Goal: Task Accomplishment & Management: Use online tool/utility

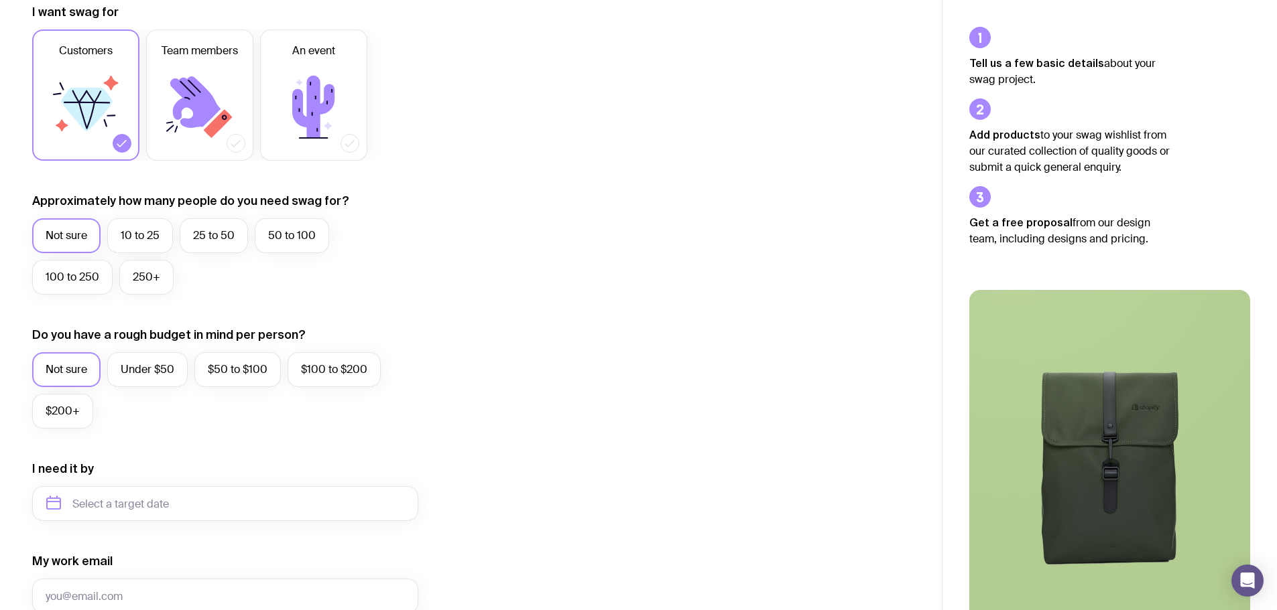
scroll to position [469, 0]
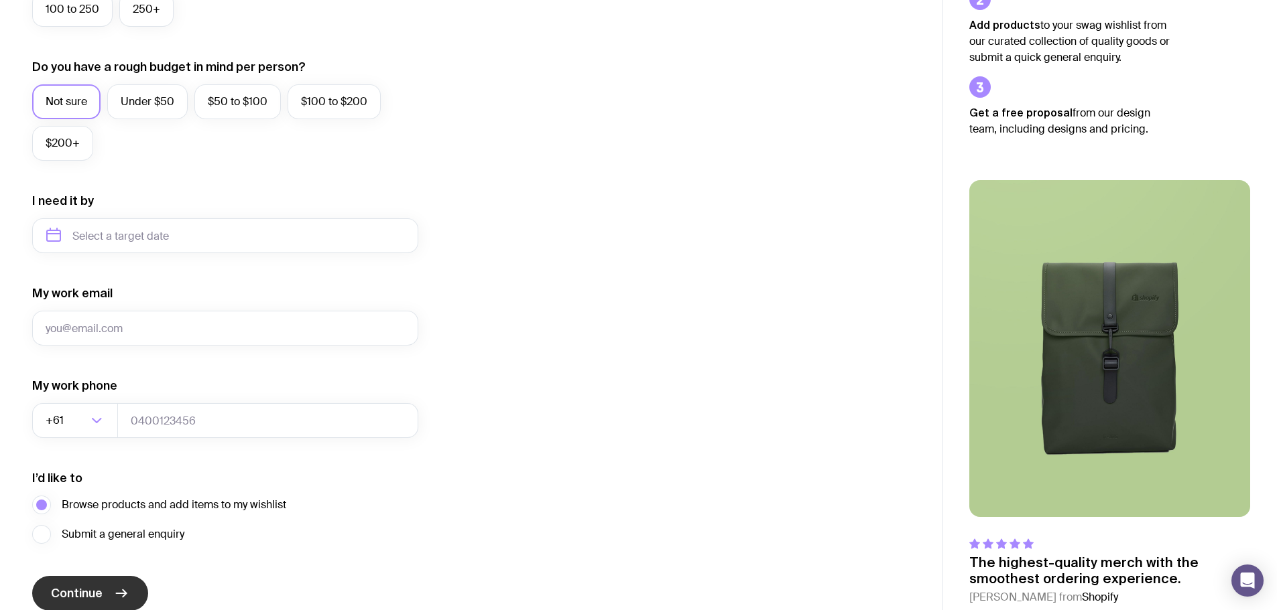
click at [64, 594] on span "Continue" at bounding box center [77, 594] width 52 height 16
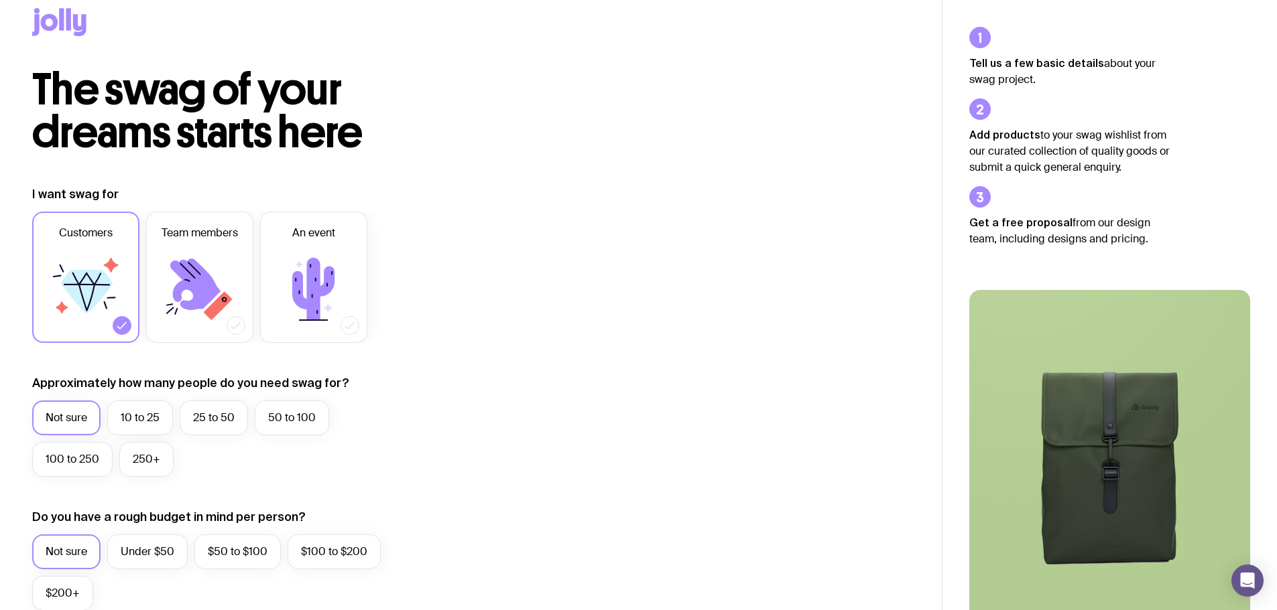
scroll to position [0, 0]
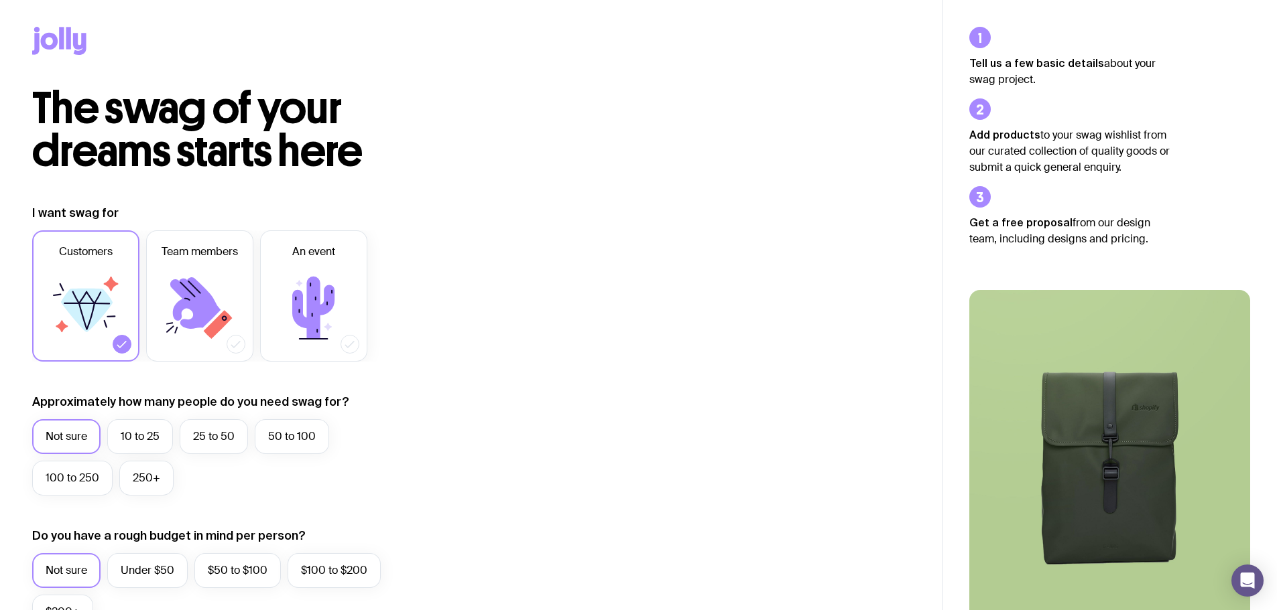
click at [47, 40] on icon at bounding box center [59, 41] width 54 height 28
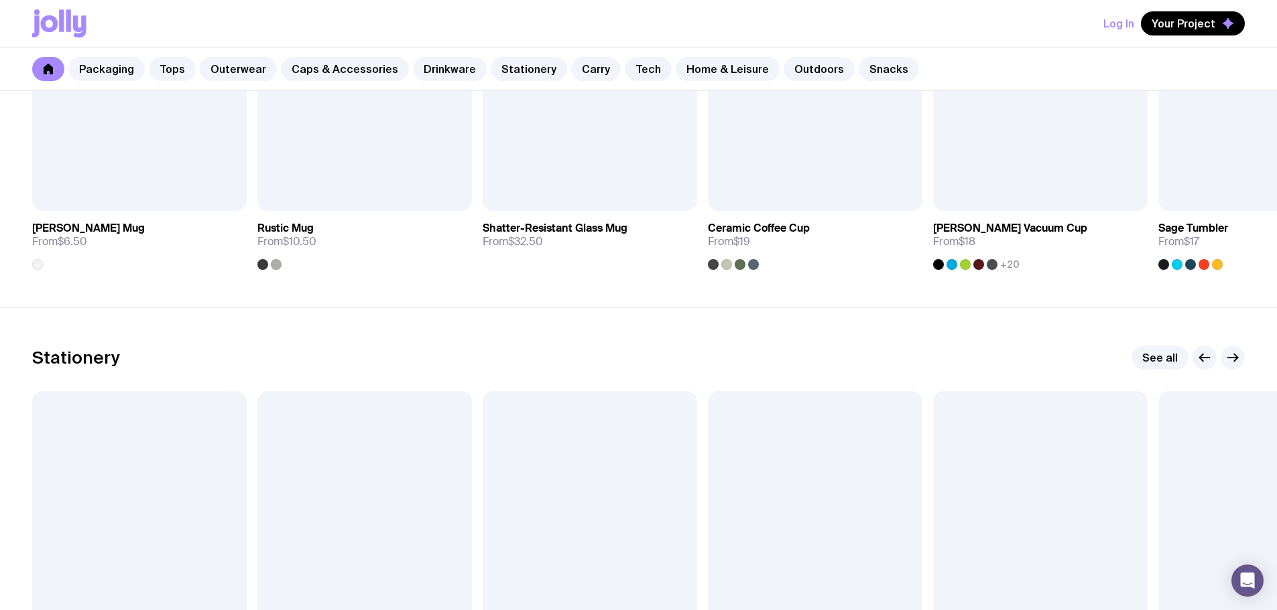
scroll to position [2144, 0]
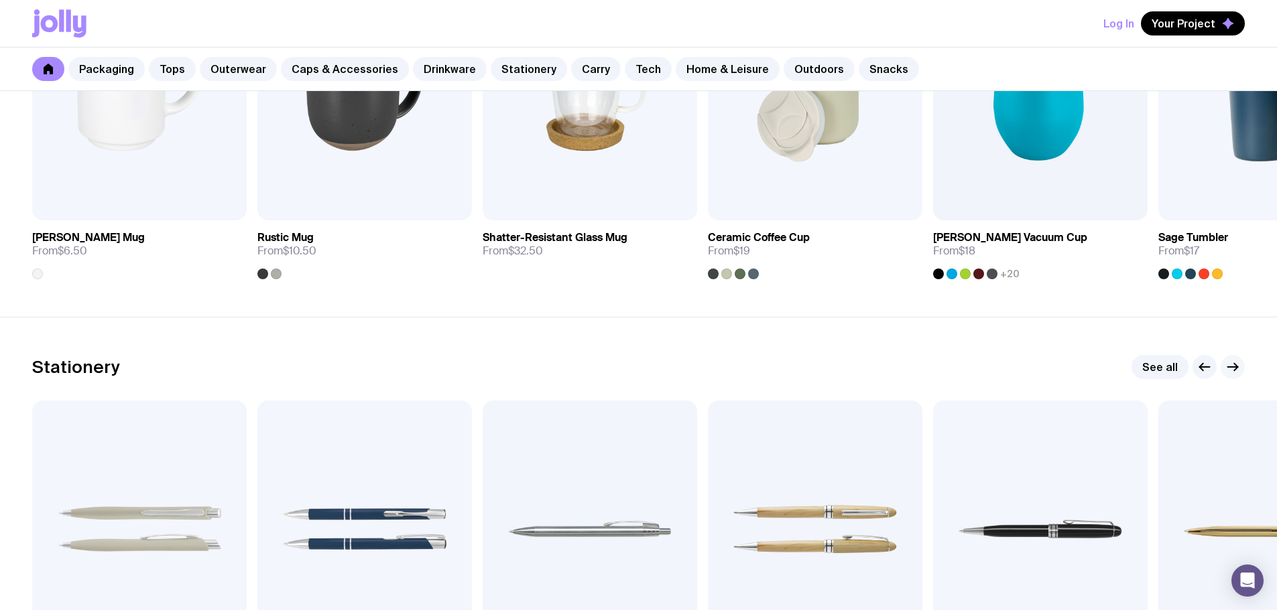
click at [1228, 359] on button "button" at bounding box center [1232, 367] width 24 height 24
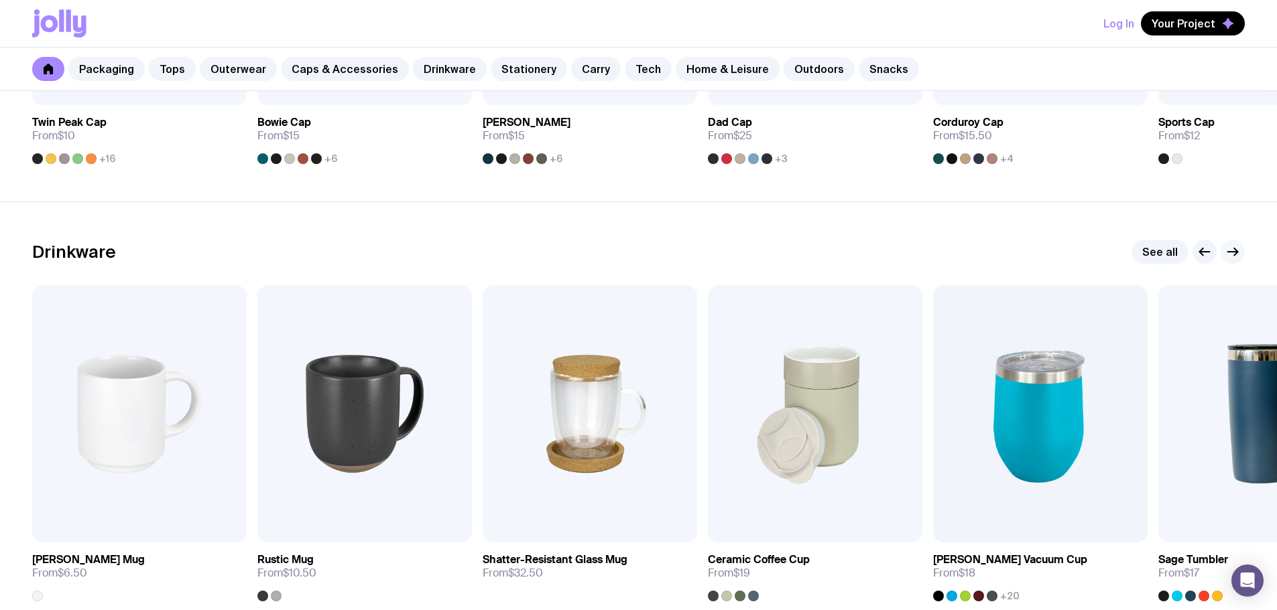
scroll to position [1742, 0]
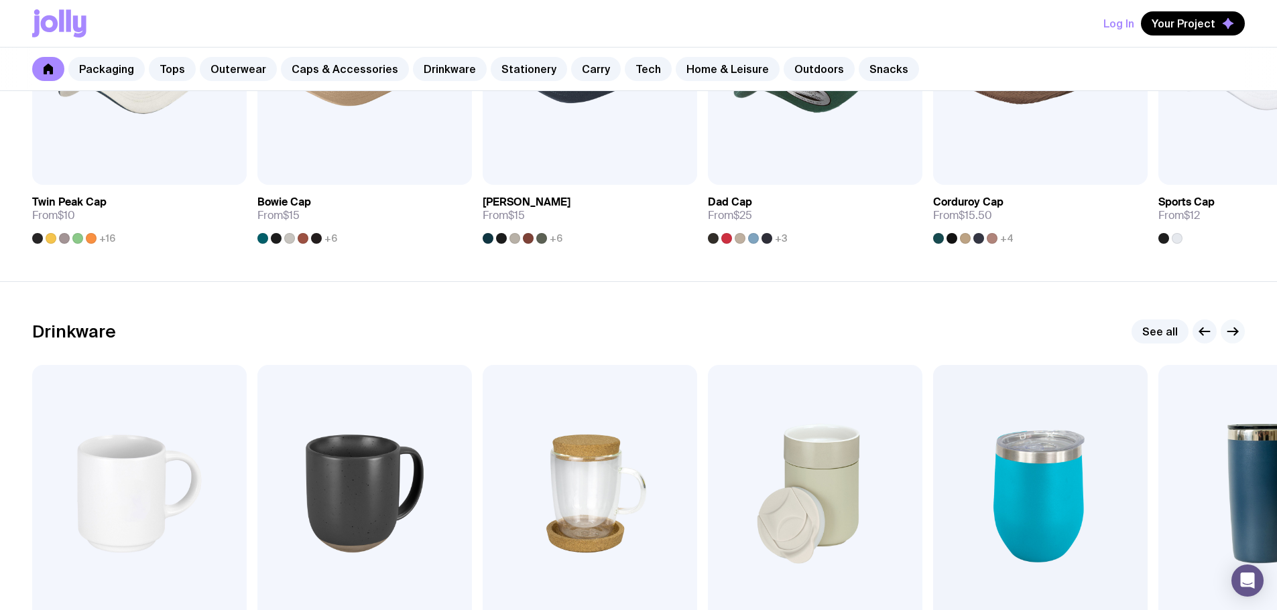
click at [1235, 328] on icon "button" at bounding box center [1232, 332] width 16 height 16
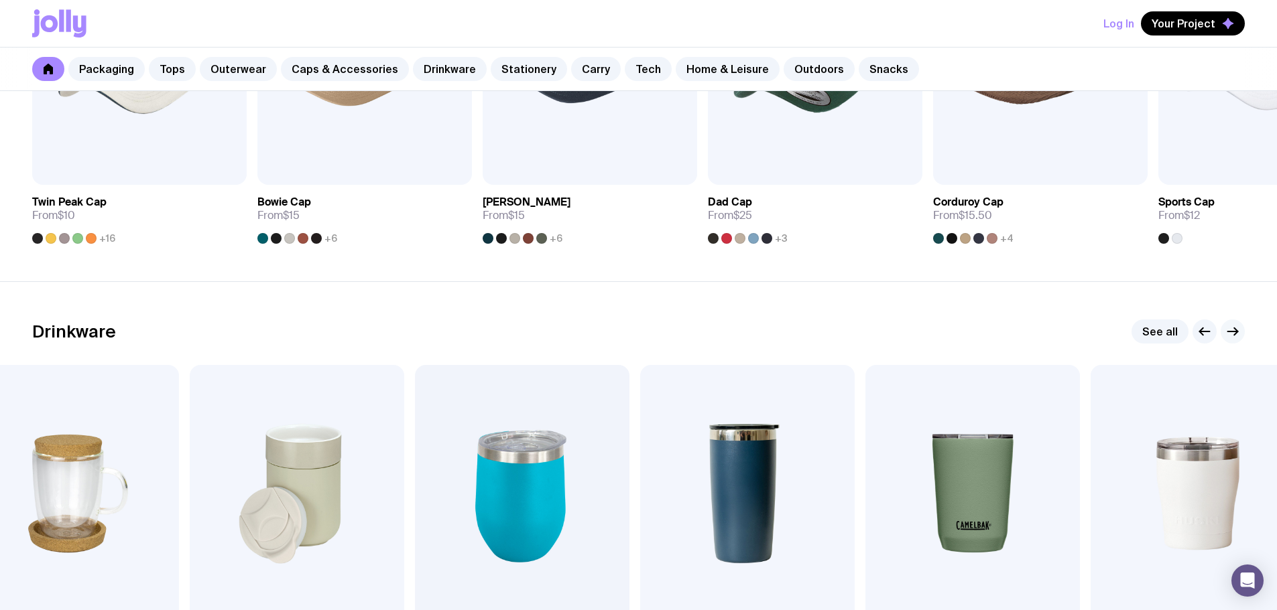
click at [1235, 328] on icon "button" at bounding box center [1232, 332] width 16 height 16
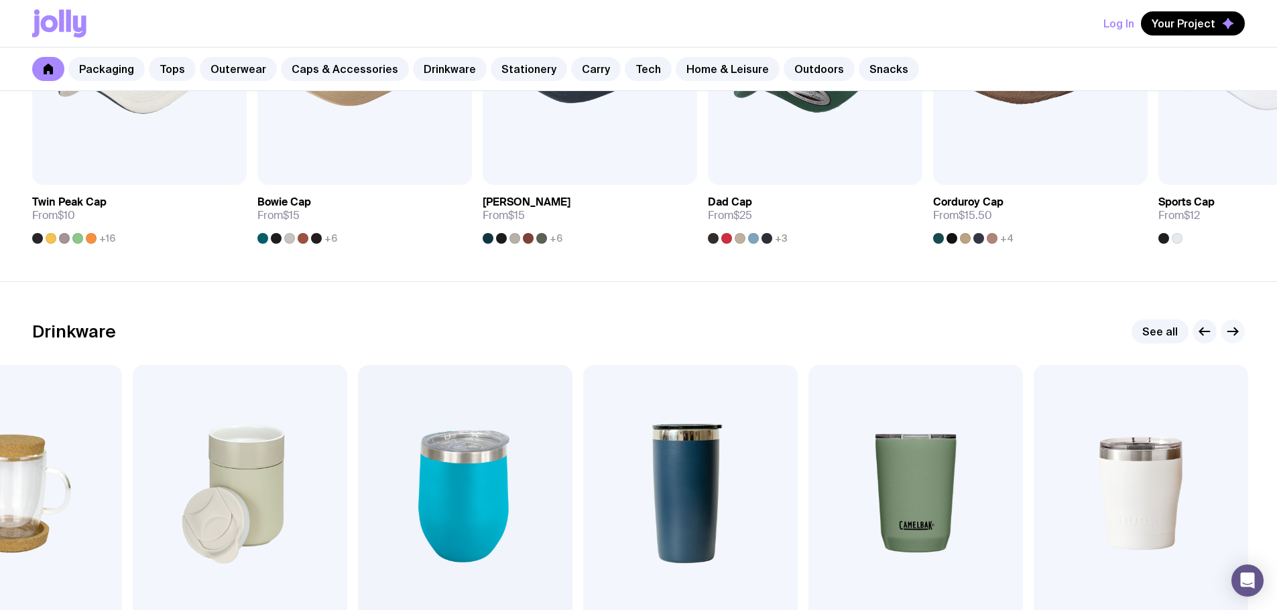
click at [1235, 328] on icon "button" at bounding box center [1232, 332] width 16 height 16
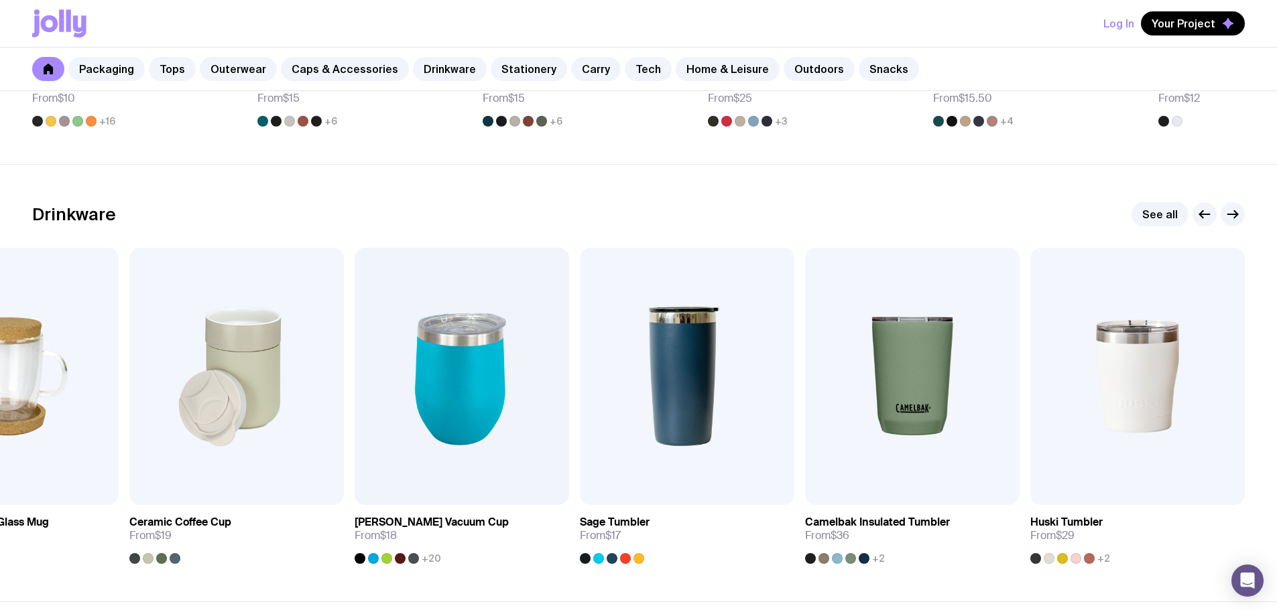
scroll to position [1876, 0]
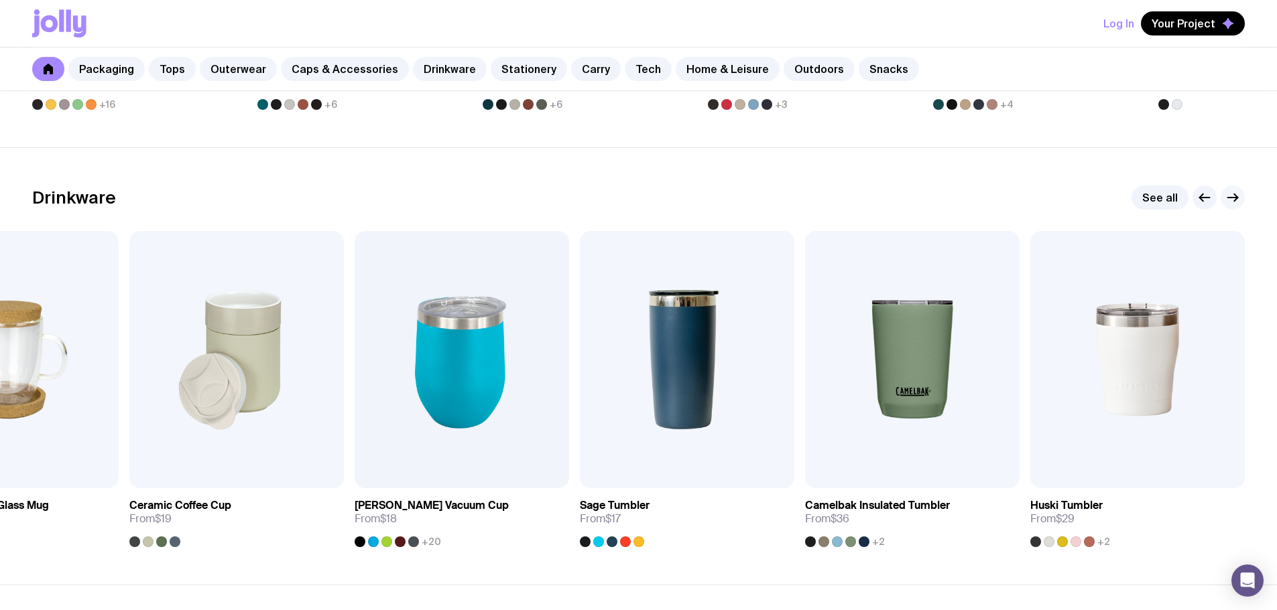
click at [1237, 194] on icon "button" at bounding box center [1232, 198] width 16 height 16
click at [1200, 195] on icon "button" at bounding box center [1204, 198] width 16 height 16
